Goal: Complete application form: Complete application form

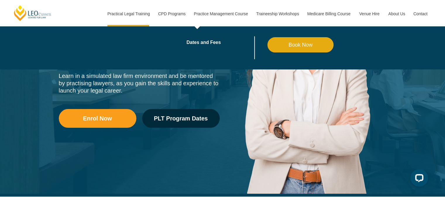
scroll to position [263, 0]
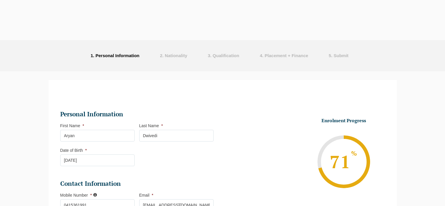
select select "Online Full Time Learning"
select select "National (ACT/NSW, VIC, QLD, SA, WA)"
select select
select select "September 2025 (22-Sep-2025 to 20-Feb-2026)"
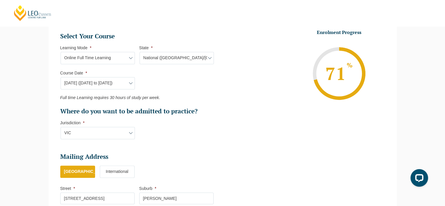
scroll to position [372, 0]
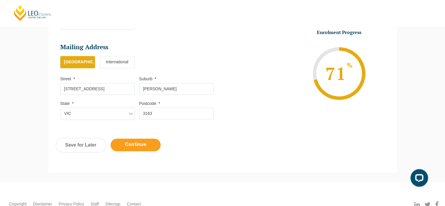
click at [156, 141] on input "Continue" at bounding box center [136, 144] width 50 height 13
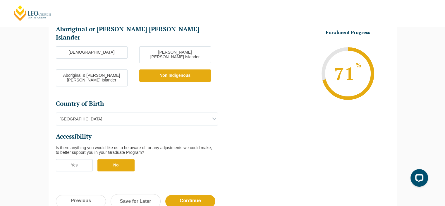
scroll to position [196, 0]
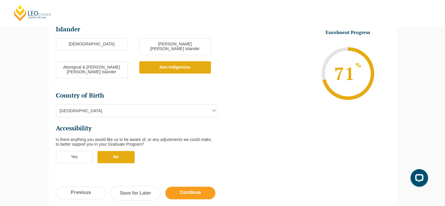
click at [183, 186] on input "Continue" at bounding box center [190, 192] width 50 height 13
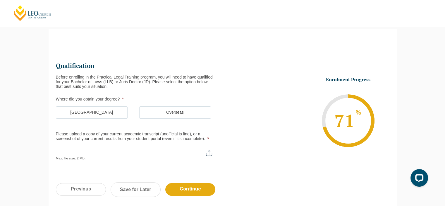
scroll to position [0, 0]
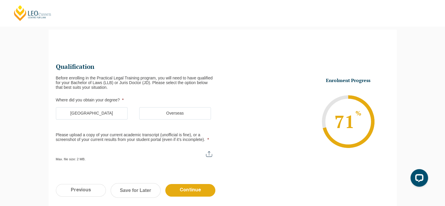
click at [118, 115] on label "Australia" at bounding box center [92, 113] width 72 height 12
click at [0, 0] on input "Australia" at bounding box center [0, 0] width 0 height 0
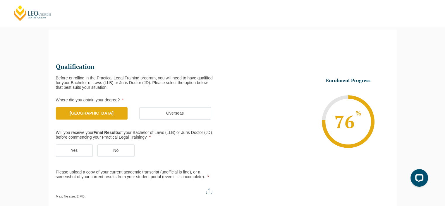
click at [87, 153] on label "Yes" at bounding box center [74, 150] width 37 height 12
click at [0, 0] on input "Yes" at bounding box center [0, 0] width 0 height 0
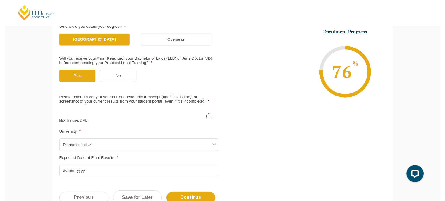
scroll to position [138, 0]
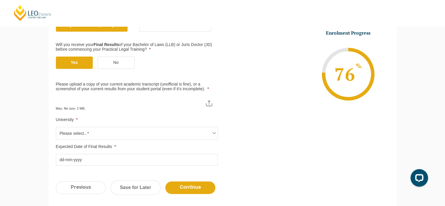
click at [132, 135] on span "Please select...*" at bounding box center [136, 133] width 161 height 12
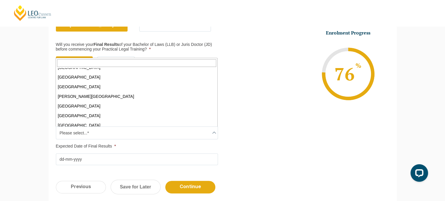
scroll to position [146, 0]
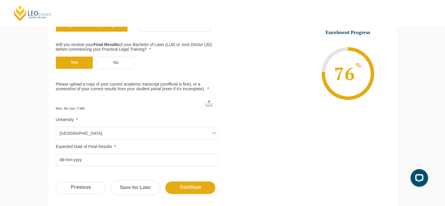
click at [103, 139] on ul "Qualification Before enrolling in the Practical Legal Training program, you wil…" at bounding box center [139, 70] width 167 height 190
click at [103, 134] on span "Macquarie University" at bounding box center [136, 133] width 161 height 12
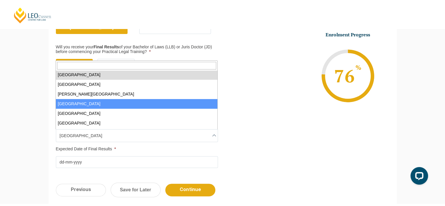
scroll to position [135, 0]
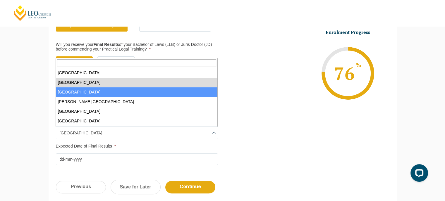
select select "Monash University"
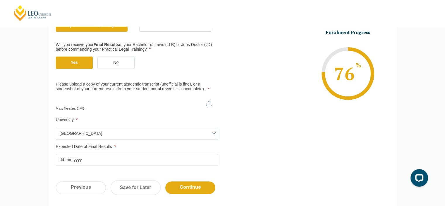
click at [106, 160] on input "Expected Date of Final Results *" at bounding box center [137, 159] width 162 height 12
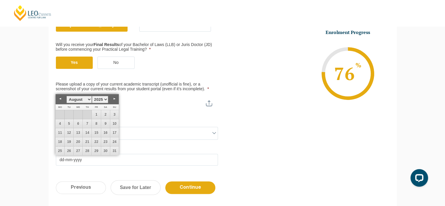
click at [60, 98] on link "Previous" at bounding box center [60, 98] width 9 height 9
click at [59, 134] on link "14" at bounding box center [60, 132] width 9 height 9
type input "14-07-2025"
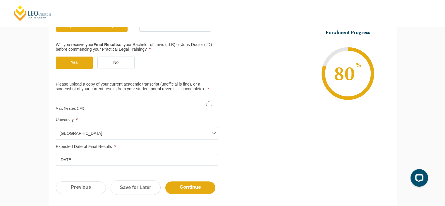
click at [208, 104] on input "Please upload a copy of your current academic transcript (unofficial is fine), …" at bounding box center [137, 101] width 162 height 10
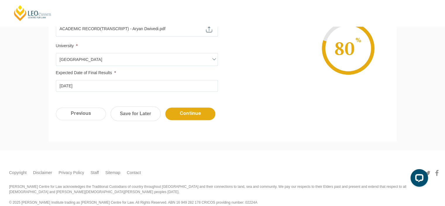
scroll to position [219, 0]
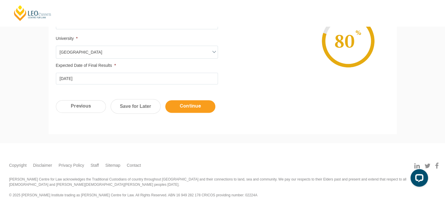
click at [184, 108] on input "Continue" at bounding box center [190, 106] width 50 height 13
click at [178, 110] on input "Continue" at bounding box center [190, 106] width 50 height 13
click at [181, 106] on input "Continue" at bounding box center [190, 106] width 50 height 13
click at [130, 105] on link "Save for Later" at bounding box center [136, 106] width 50 height 15
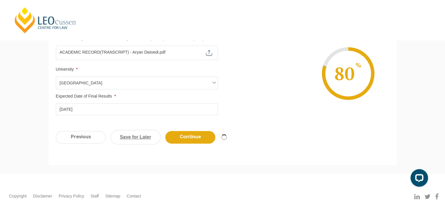
scroll to position [161, 0]
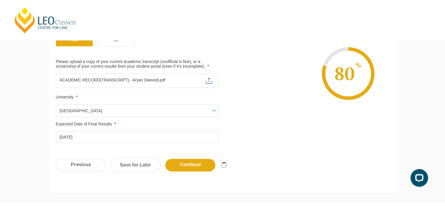
click at [211, 86] on div "Max. file size: 2 MB." at bounding box center [137, 80] width 162 height 15
click at [207, 79] on input "Please upload a copy of your current academic transcript (unofficial is fine), …" at bounding box center [137, 78] width 162 height 10
type input "C:\fakepath\Unofficial Student Academic Record - Aryan Dwivedi.pdf"
click at [189, 163] on input "Continue" at bounding box center [190, 164] width 50 height 13
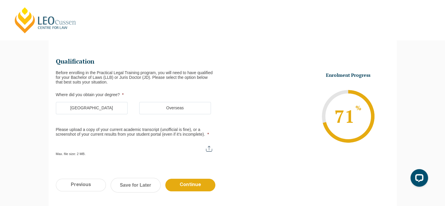
scroll to position [50, 0]
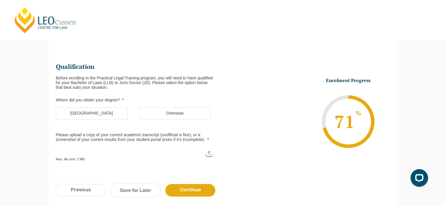
click at [105, 114] on label "Australia" at bounding box center [92, 113] width 72 height 12
click at [0, 0] on input "Australia" at bounding box center [0, 0] width 0 height 0
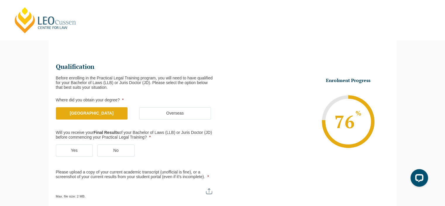
click at [74, 150] on label "Yes" at bounding box center [74, 150] width 37 height 12
click at [0, 0] on input "Yes" at bounding box center [0, 0] width 0 height 0
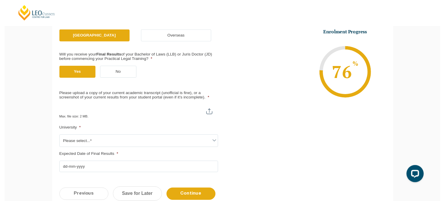
scroll to position [138, 0]
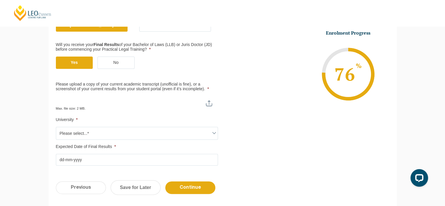
click at [137, 101] on input "Please upload a copy of your current academic transcript (unofficial is fine), …" at bounding box center [137, 101] width 162 height 10
type input "C:\fakepath\Unofficial Student Academic Record - Aryan Dwivedi.pdf"
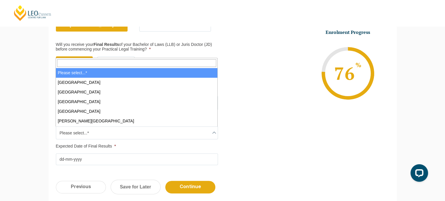
click at [115, 131] on span "Please select...*" at bounding box center [136, 133] width 161 height 12
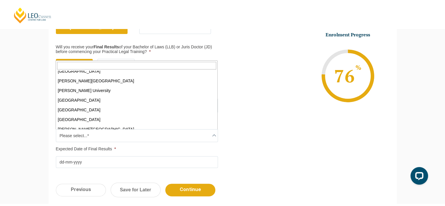
scroll to position [117, 0]
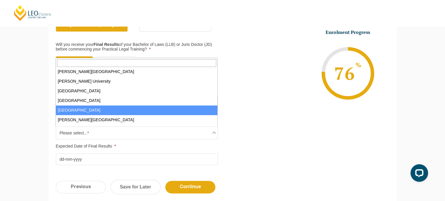
select select "Monash University"
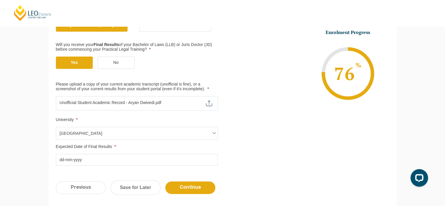
click at [111, 158] on input "Expected Date of Final Results *" at bounding box center [137, 159] width 162 height 12
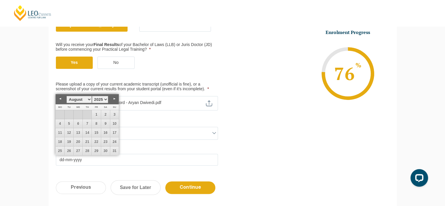
click at [61, 97] on link "Previous" at bounding box center [60, 98] width 9 height 9
click at [61, 131] on link "14" at bounding box center [60, 132] width 9 height 9
type input "14-07-2025"
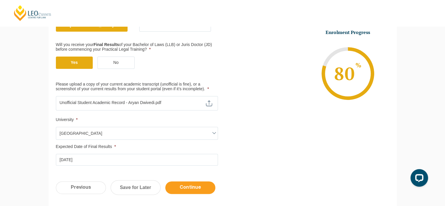
click at [185, 183] on input "Continue" at bounding box center [190, 187] width 50 height 13
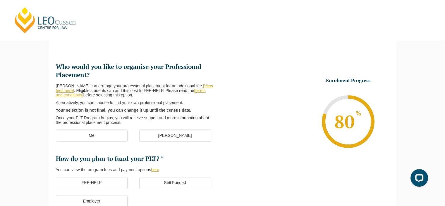
scroll to position [0, 0]
click at [198, 139] on label "[PERSON_NAME]" at bounding box center [175, 135] width 72 height 12
click at [0, 0] on input "[PERSON_NAME]" at bounding box center [0, 0] width 0 height 0
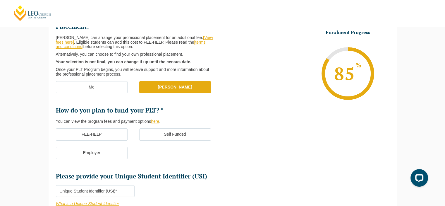
scroll to position [109, 0]
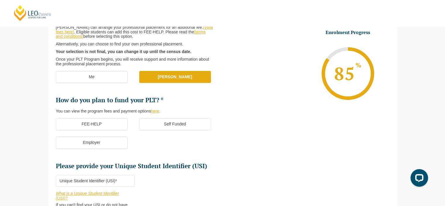
click at [180, 127] on label "Self Funded" at bounding box center [175, 124] width 72 height 12
click at [0, 0] on input "Self Funded" at bounding box center [0, 0] width 0 height 0
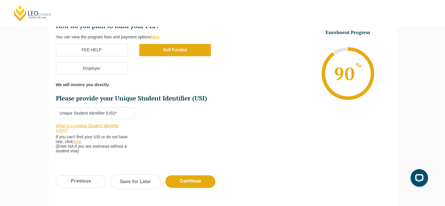
scroll to position [196, 0]
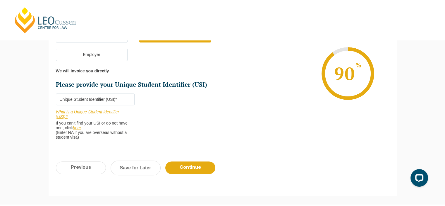
click at [126, 104] on input "Please provide your Unique Student Identifier (USI) *" at bounding box center [95, 99] width 79 height 12
paste input "EDU5DCN4KR"
type input "EDU5DCN4KR"
click at [188, 170] on input "Continue" at bounding box center [190, 167] width 50 height 13
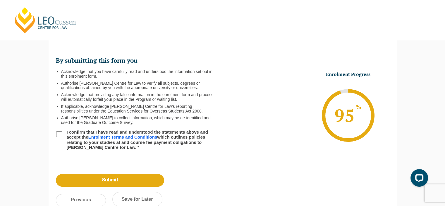
scroll to position [50, 0]
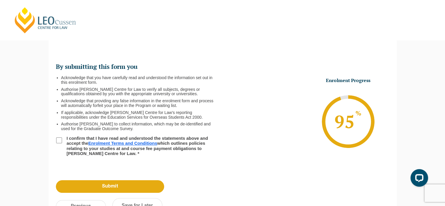
click at [57, 141] on input "I confirm that I have read and understood the statements above and accept the E…" at bounding box center [59, 140] width 6 height 6
checkbox input "true"
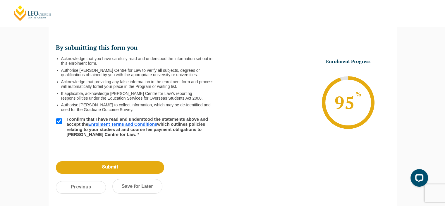
scroll to position [80, 0]
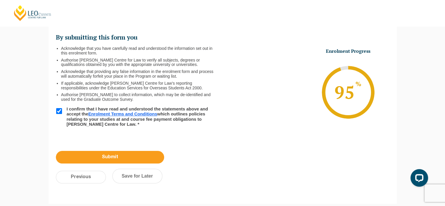
click at [121, 158] on input "Submit" at bounding box center [110, 157] width 108 height 13
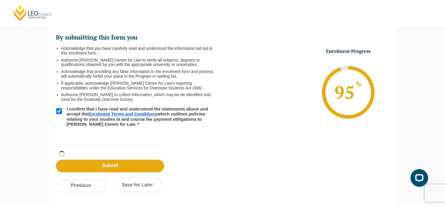
scroll to position [49, 0]
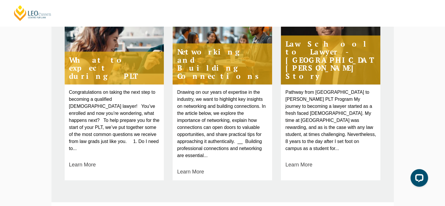
scroll to position [498, 0]
